Goal: Task Accomplishment & Management: Complete application form

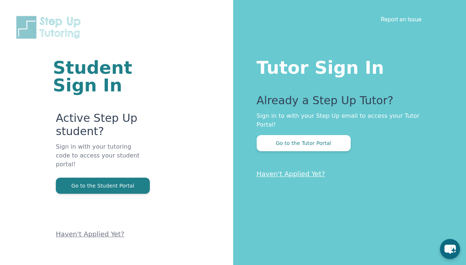
click at [277, 137] on button "Go to the Tutor Portal" at bounding box center [304, 143] width 94 height 16
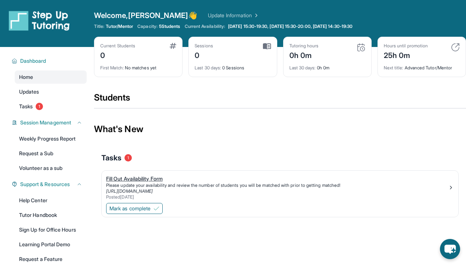
click at [133, 180] on div "Fill Out Availability Form" at bounding box center [277, 178] width 342 height 7
click at [151, 211] on span "Mark as complete" at bounding box center [129, 208] width 41 height 7
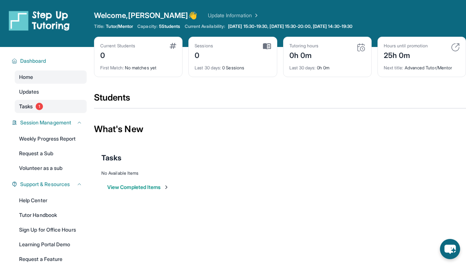
click at [44, 105] on link "Tasks 1" at bounding box center [51, 106] width 72 height 13
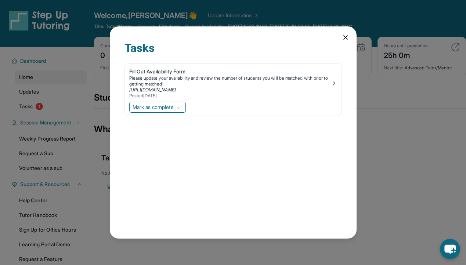
click at [346, 36] on icon at bounding box center [345, 37] width 7 height 7
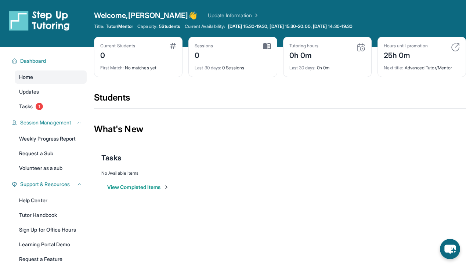
click at [126, 185] on button "View Completed Items" at bounding box center [138, 187] width 62 height 7
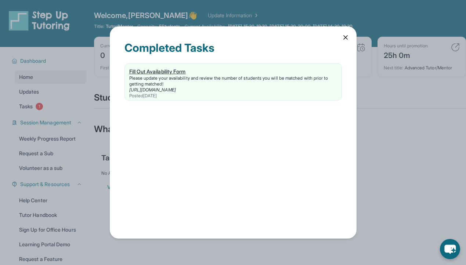
click at [169, 73] on div "Fill Out Availability Form" at bounding box center [233, 71] width 208 height 7
click at [343, 46] on div "Completed Tasks Fill Out Availability Form Please update your availability and …" at bounding box center [233, 132] width 247 height 212
click at [344, 40] on icon at bounding box center [345, 37] width 7 height 7
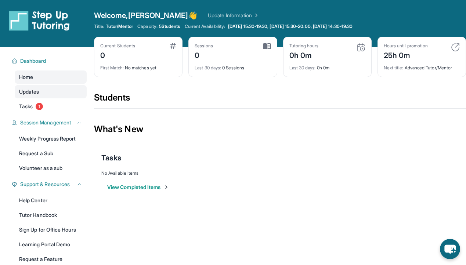
click at [80, 90] on link "Updates" at bounding box center [51, 91] width 72 height 13
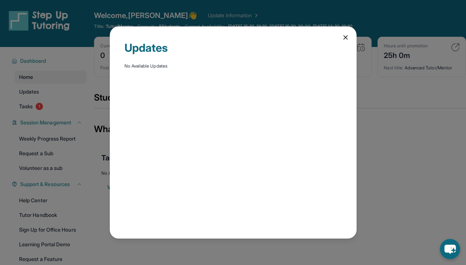
click at [79, 73] on div "Updates No Available Updates" at bounding box center [233, 132] width 466 height 265
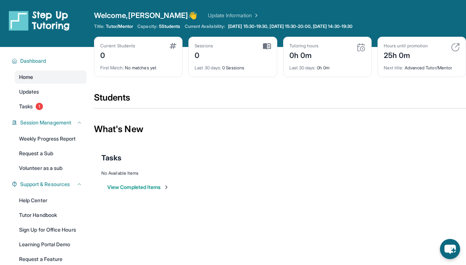
click at [80, 82] on link "Home" at bounding box center [51, 77] width 72 height 13
